Goal: Transaction & Acquisition: Purchase product/service

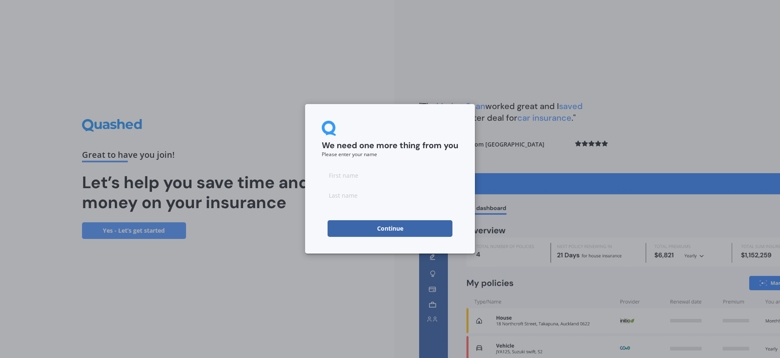
click at [368, 177] on input at bounding box center [390, 175] width 137 height 17
type input "[PERSON_NAME]"
click at [352, 227] on button "Continue" at bounding box center [390, 228] width 125 height 17
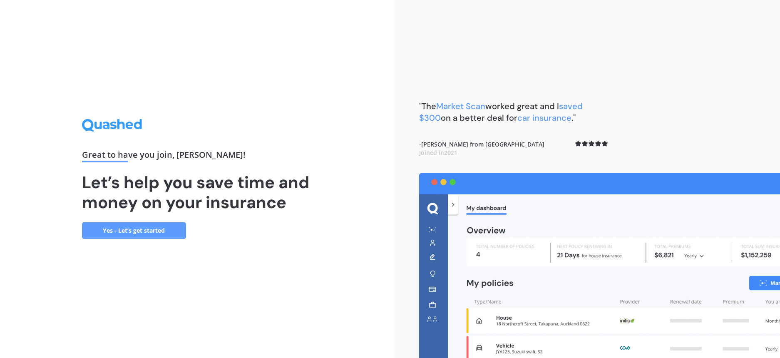
click at [179, 233] on link "Yes - Let’s get started" at bounding box center [134, 230] width 104 height 17
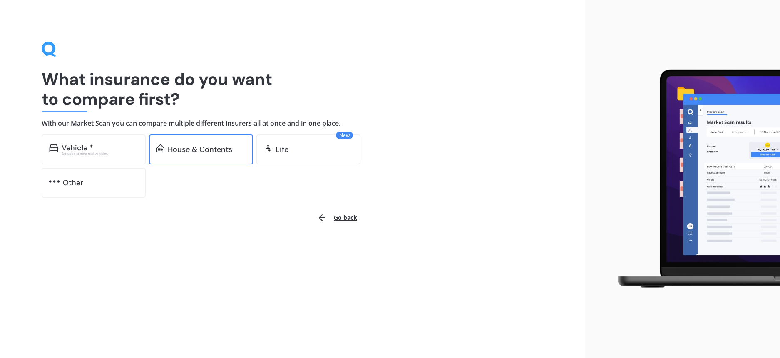
click at [191, 150] on div "House & Contents" at bounding box center [200, 149] width 65 height 8
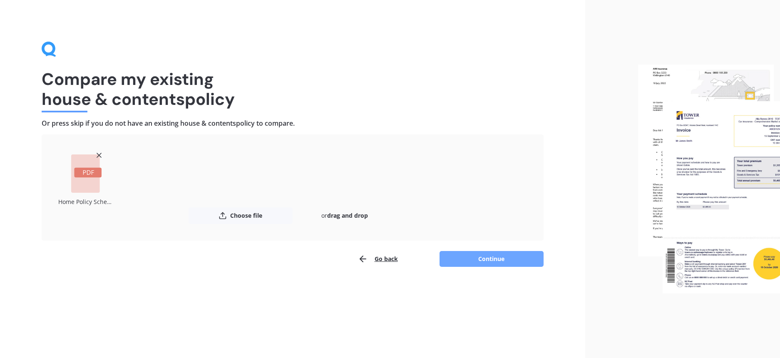
click at [517, 258] on button "Continue" at bounding box center [492, 259] width 104 height 16
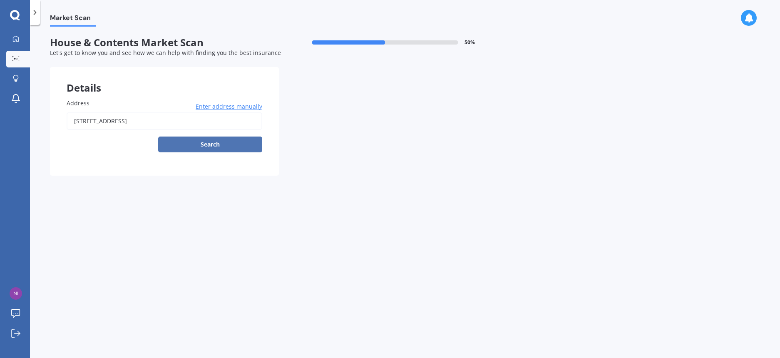
click at [199, 141] on button "Search" at bounding box center [210, 145] width 104 height 16
type input "[STREET_ADDRESS]"
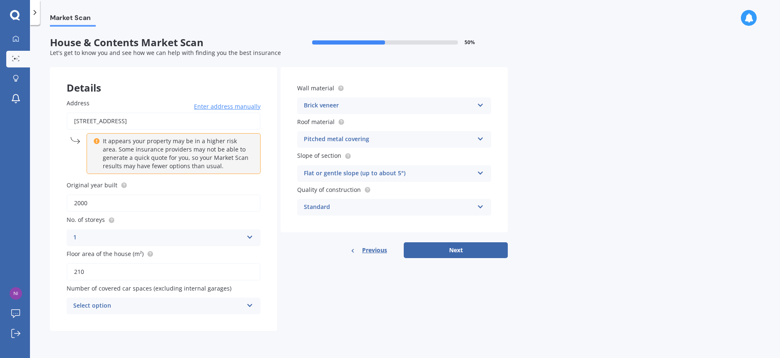
click at [252, 312] on div "Select option 0 1 2 3 4 5+" at bounding box center [164, 306] width 194 height 17
click at [157, 249] on div "2" at bounding box center [163, 244] width 193 height 15
click at [254, 310] on div "2 0 1 2 3 4 5+" at bounding box center [164, 306] width 194 height 17
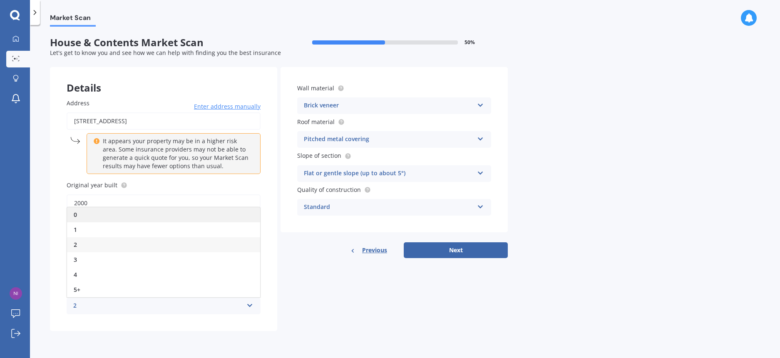
click at [174, 219] on div "0" at bounding box center [163, 214] width 193 height 15
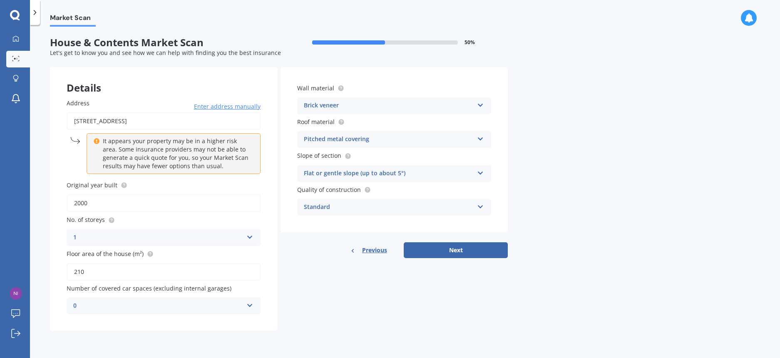
click at [368, 107] on div "Brick veneer" at bounding box center [389, 106] width 170 height 10
click at [518, 120] on div "Market Scan House & Contents Market Scan 50 % Let's get to know you and see how…" at bounding box center [405, 193] width 750 height 333
click at [463, 246] on button "Next" at bounding box center [456, 250] width 104 height 16
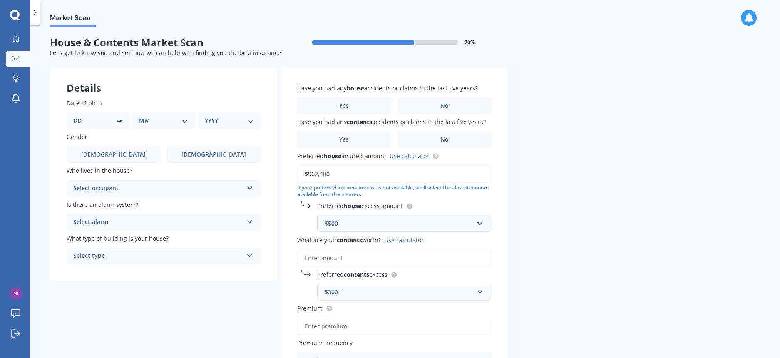
click at [122, 116] on div "DD 01 02 03 04 05 06 07 08 09 10 11 12 13 14 15 16 17 18 19 20 21 22 23 24 25 2…" at bounding box center [98, 120] width 62 height 17
click at [119, 120] on select "DD 01 02 03 04 05 06 07 08 09 10 11 12 13 14 15 16 17 18 19 20 21 22 23 24 25 2…" at bounding box center [97, 120] width 49 height 9
select select "16"
click at [80, 116] on select "DD 01 02 03 04 05 06 07 08 09 10 11 12 13 14 15 16 17 18 19 20 21 22 23 24 25 2…" at bounding box center [97, 120] width 49 height 9
click at [180, 125] on div "MM 01 02 03 04 05 06 07 08 09 10 11 12" at bounding box center [165, 120] width 59 height 17
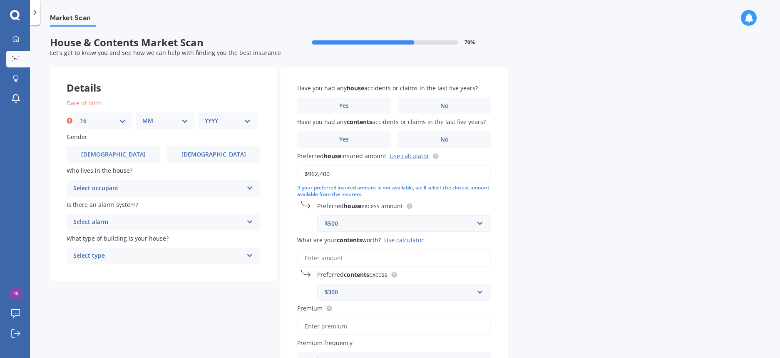
click at [183, 120] on select "MM 01 02 03 04 05 06 07 08 09 10 11 12" at bounding box center [165, 120] width 46 height 9
select select "11"
click at [142, 116] on select "MM 01 02 03 04 05 06 07 08 09 10 11 12" at bounding box center [165, 120] width 46 height 9
click at [237, 121] on select "YYYY 2009 2008 2007 2006 2005 2004 2003 2002 2001 2000 1999 1998 1997 1996 1995…" at bounding box center [228, 120] width 46 height 9
select select "1982"
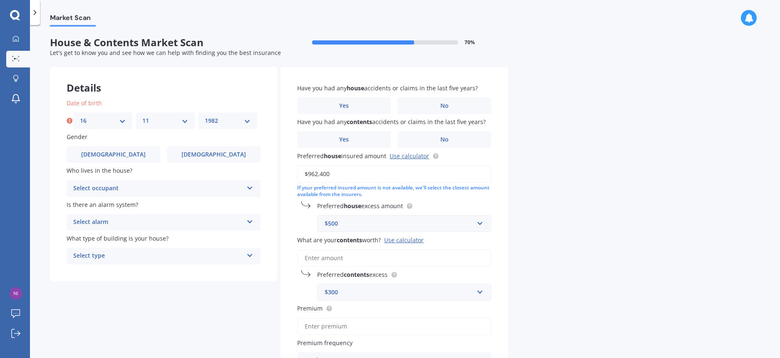
click at [205, 116] on select "YYYY 2009 2008 2007 2006 2005 2004 2003 2002 2001 2000 1999 1998 1997 1996 1995…" at bounding box center [228, 120] width 46 height 9
click at [179, 153] on label "[DEMOGRAPHIC_DATA]" at bounding box center [214, 154] width 94 height 17
click at [0, 0] on input "[DEMOGRAPHIC_DATA]" at bounding box center [0, 0] width 0 height 0
click at [162, 184] on div "Select occupant" at bounding box center [158, 189] width 170 height 10
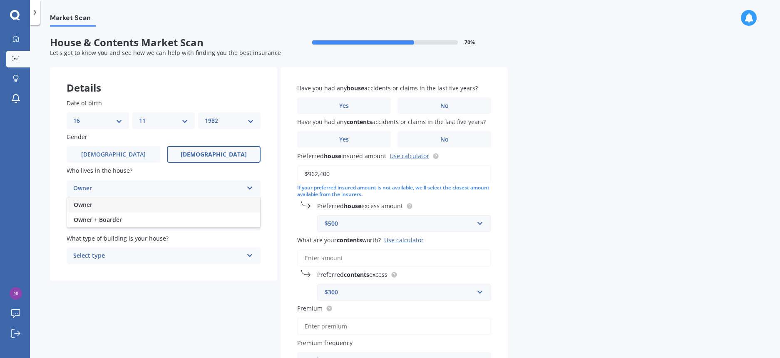
click at [143, 200] on div "Owner" at bounding box center [163, 204] width 193 height 15
click at [150, 226] on div "Select alarm" at bounding box center [158, 222] width 170 height 10
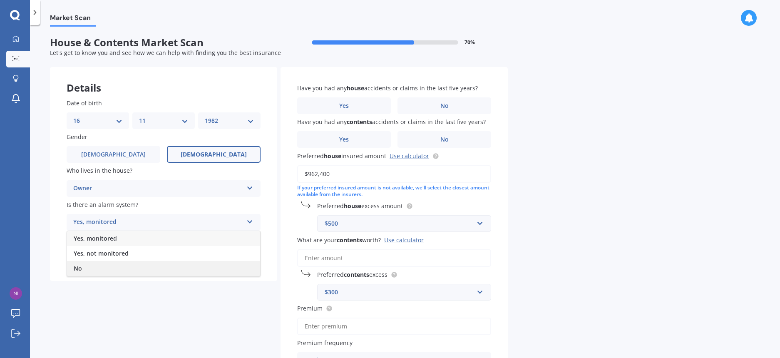
click at [138, 266] on div "No" at bounding box center [163, 268] width 193 height 15
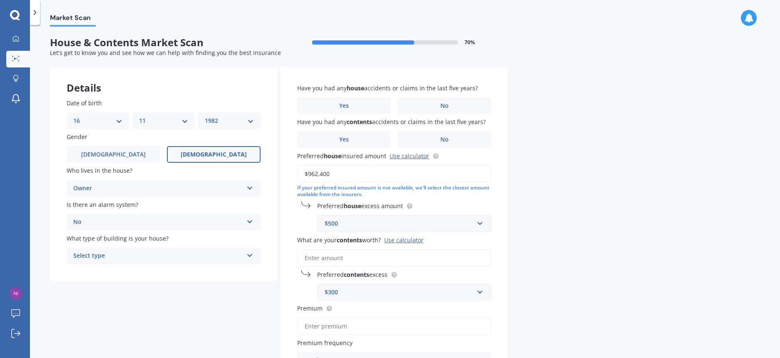
click at [137, 260] on div "Select type" at bounding box center [158, 256] width 170 height 10
click at [136, 279] on div "Freestanding" at bounding box center [163, 272] width 193 height 15
click at [418, 103] on label "No" at bounding box center [445, 105] width 94 height 17
click at [0, 0] on input "No" at bounding box center [0, 0] width 0 height 0
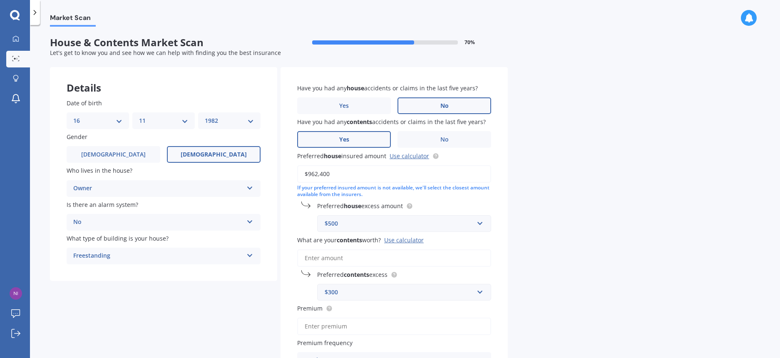
click at [371, 138] on label "Yes" at bounding box center [344, 139] width 94 height 17
click at [0, 0] on input "Yes" at bounding box center [0, 0] width 0 height 0
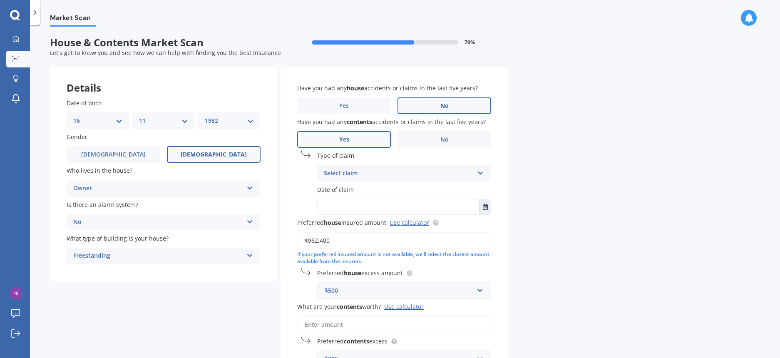
click at [372, 174] on div "Select claim" at bounding box center [399, 174] width 150 height 10
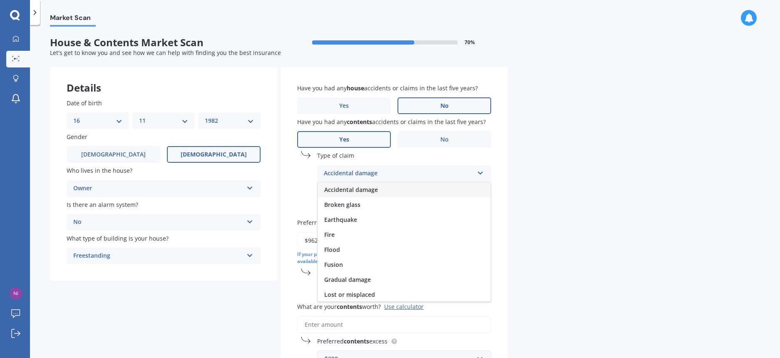
click at [372, 191] on span "Accidental damage" at bounding box center [351, 190] width 54 height 8
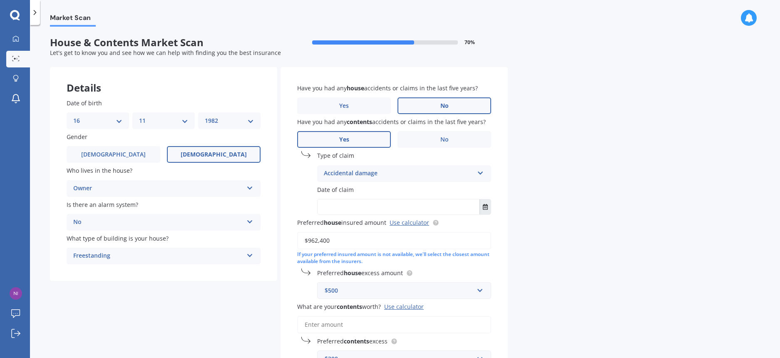
click at [483, 209] on icon "Select date" at bounding box center [485, 207] width 5 height 6
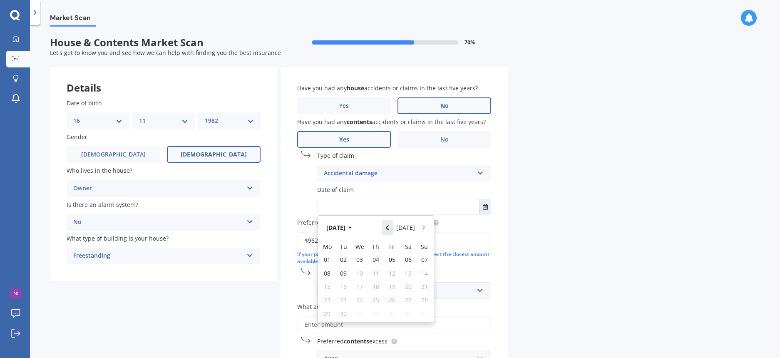
click at [389, 229] on icon "Navigate back" at bounding box center [388, 228] width 4 height 6
click at [395, 288] on span "18" at bounding box center [392, 287] width 7 height 8
type input "[DATE]"
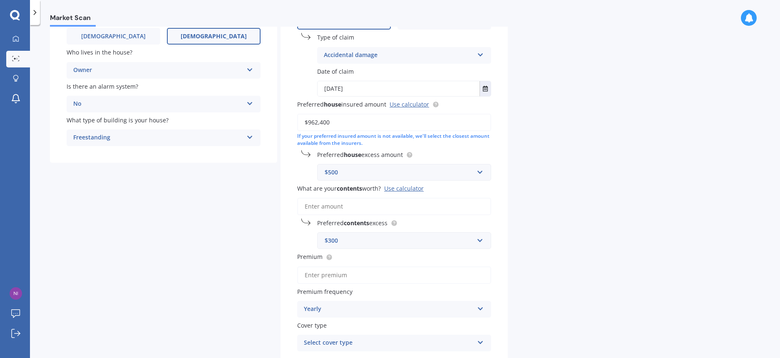
scroll to position [119, 0]
click at [386, 200] on input "What are your contents worth? Use calculator" at bounding box center [394, 205] width 194 height 17
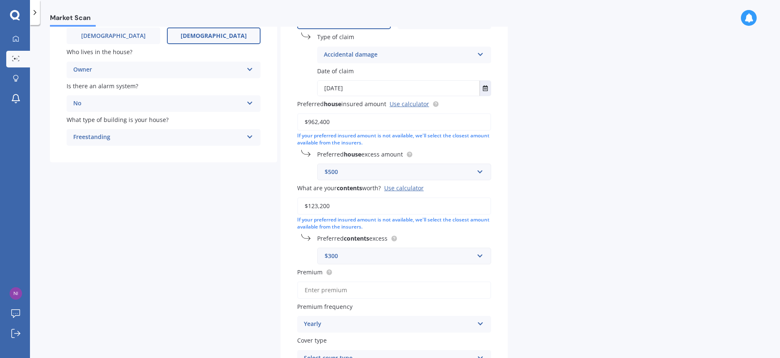
type input "$123,200"
click at [568, 215] on div "Market Scan House & Contents Market Scan 70 % Let's get to know you and see how…" at bounding box center [405, 193] width 750 height 333
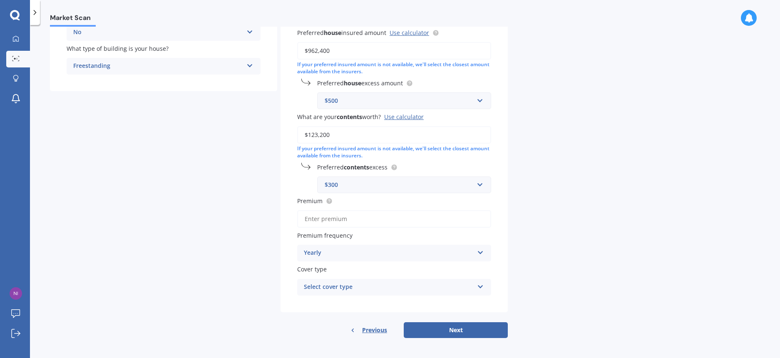
scroll to position [194, 0]
click at [379, 253] on div "Yearly" at bounding box center [389, 252] width 170 height 10
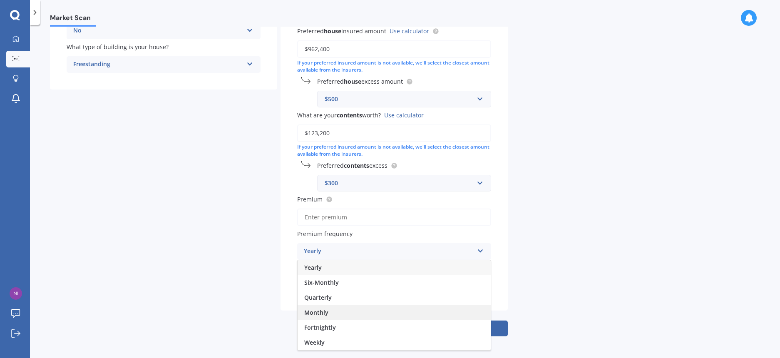
click at [354, 307] on div "Monthly" at bounding box center [394, 312] width 193 height 15
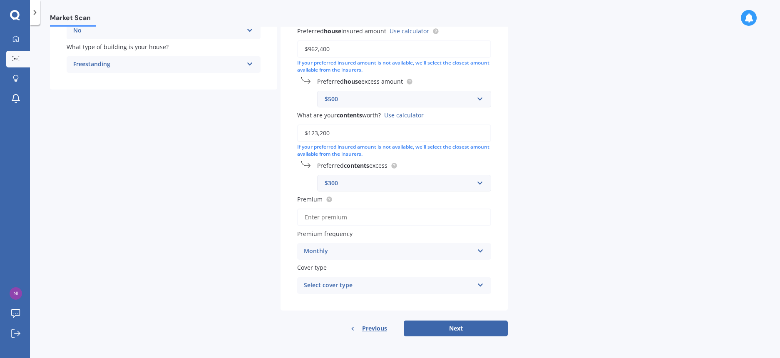
click at [354, 285] on div "Select cover type" at bounding box center [389, 286] width 170 height 10
click at [383, 304] on span "Home and Contents Insurance Package" at bounding box center [360, 302] width 112 height 8
click at [371, 218] on input "Premium" at bounding box center [394, 217] width 194 height 17
click at [328, 214] on input "Premium" at bounding box center [394, 217] width 194 height 17
type input "$156.51"
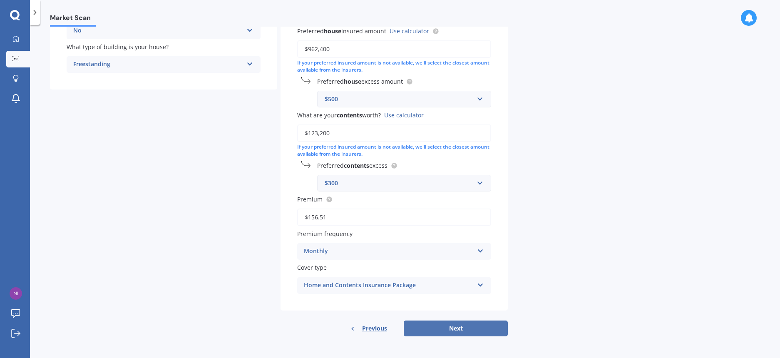
click at [456, 326] on button "Next" at bounding box center [456, 329] width 104 height 16
select select "16"
select select "11"
select select "1982"
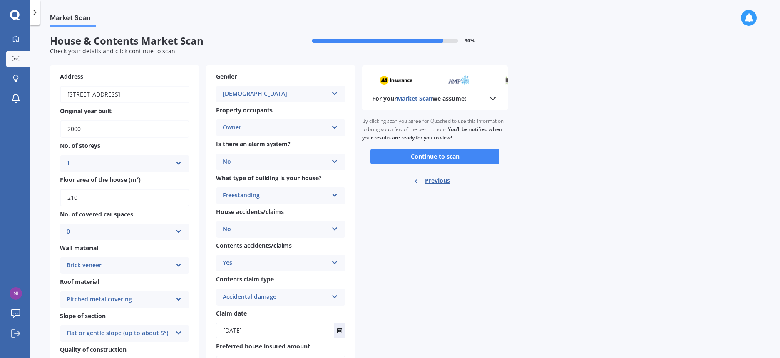
scroll to position [0, 0]
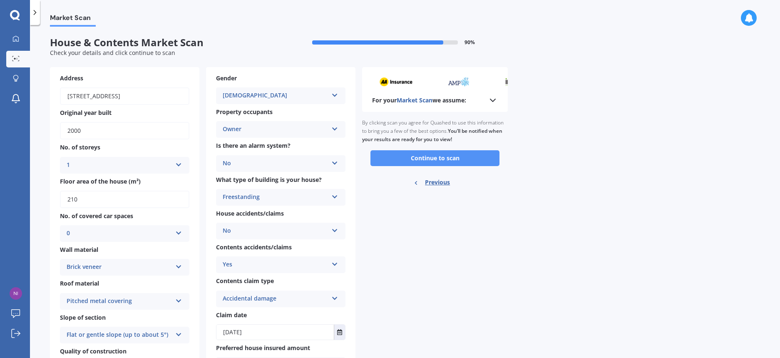
click at [441, 158] on button "Continue to scan" at bounding box center [435, 158] width 129 height 16
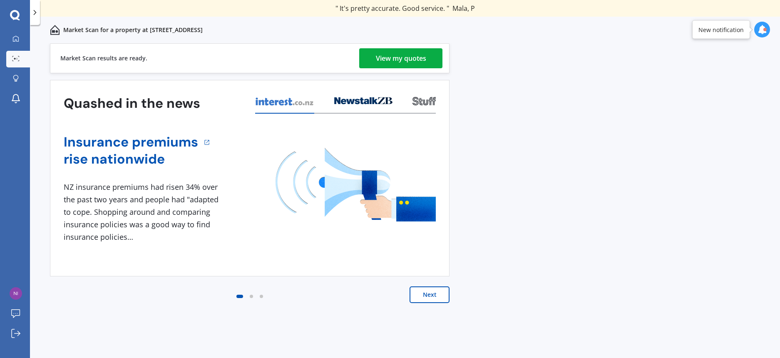
click at [404, 57] on div "View my quotes" at bounding box center [401, 58] width 50 height 20
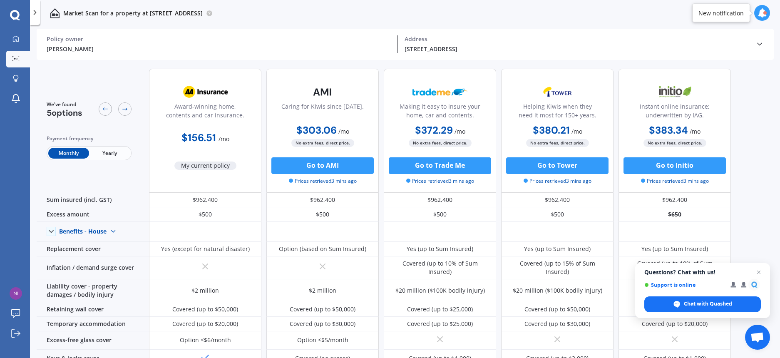
click at [122, 149] on span "Yearly" at bounding box center [109, 153] width 41 height 11
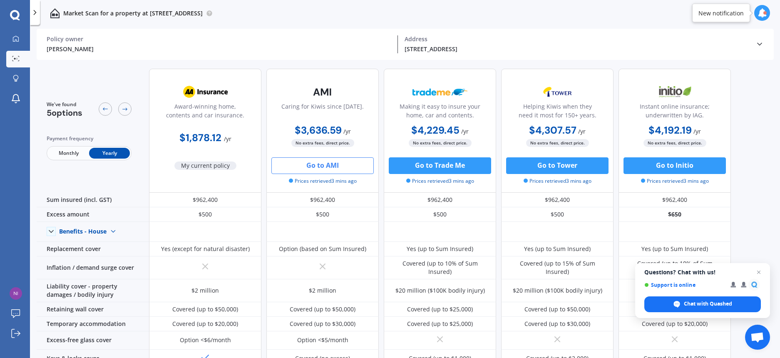
click at [331, 164] on button "Go to AMI" at bounding box center [322, 165] width 102 height 17
